Goal: Information Seeking & Learning: Learn about a topic

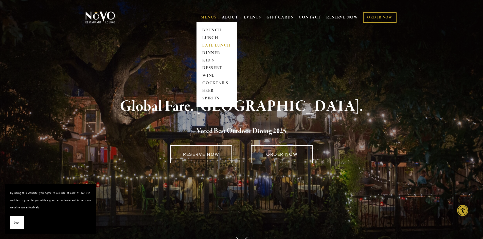
click at [210, 45] on link "LATE LUNCH" at bounding box center [217, 46] width 32 height 8
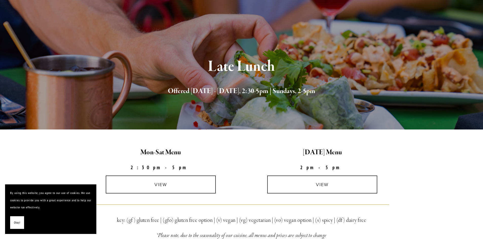
scroll to position [101, 0]
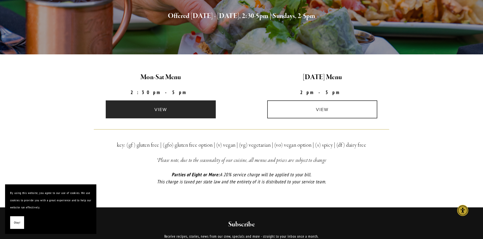
click at [199, 109] on link "view" at bounding box center [161, 110] width 110 height 18
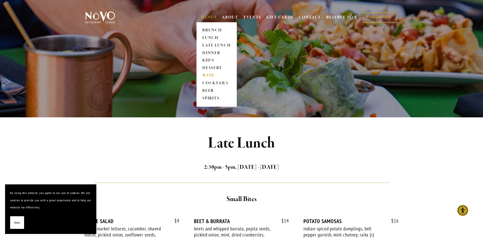
click at [206, 76] on link "WINE" at bounding box center [217, 76] width 32 height 8
